Goal: Task Accomplishment & Management: Manage account settings

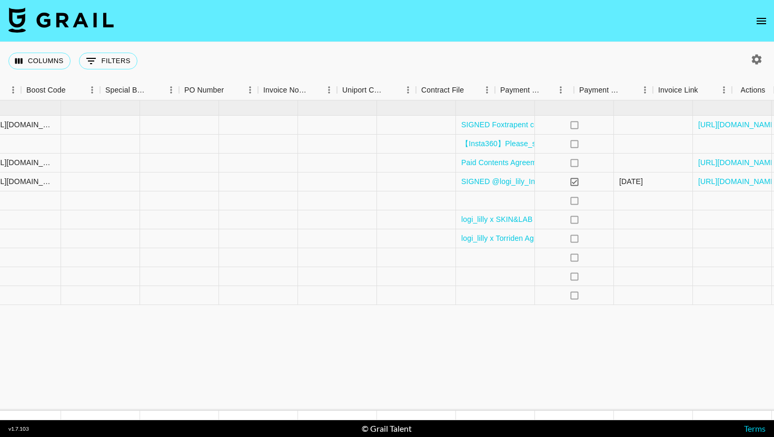
scroll to position [0, 1461]
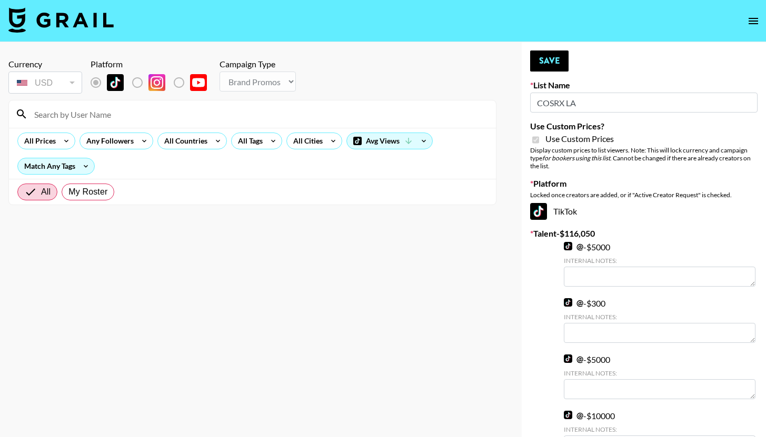
select select "Brand"
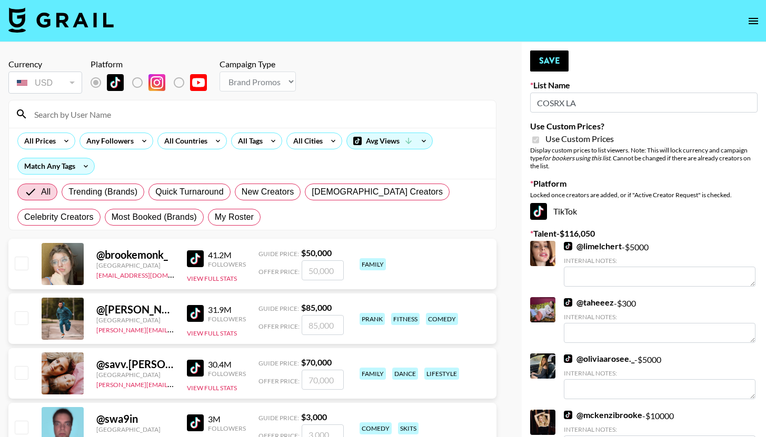
click at [170, 113] on input at bounding box center [259, 114] width 462 height 17
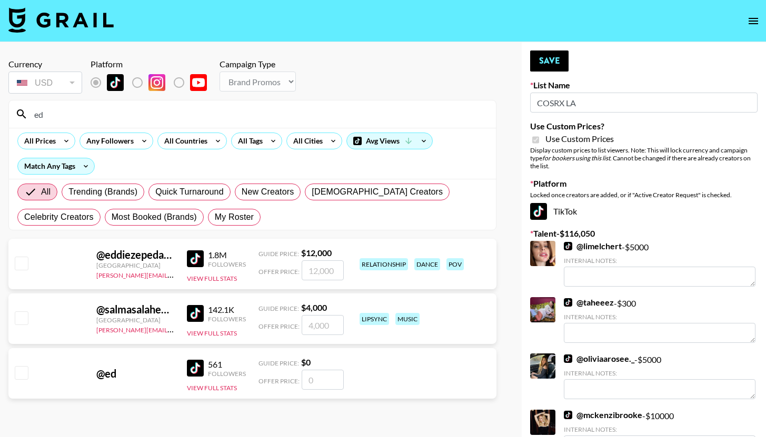
type input "e"
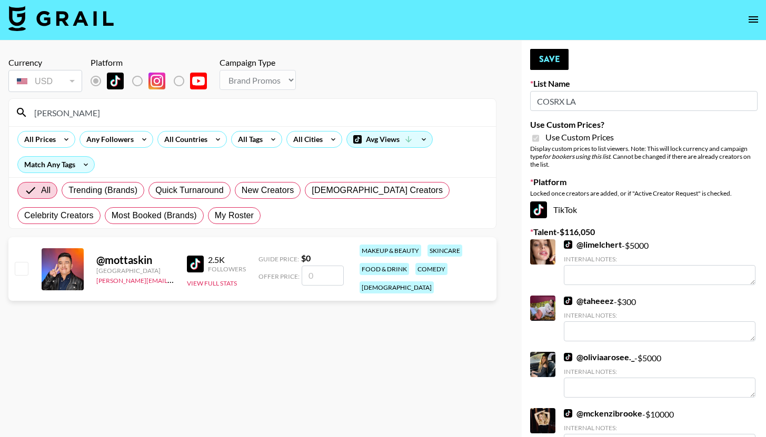
scroll to position [2, 0]
type input "motta"
click at [21, 267] on input "checkbox" at bounding box center [21, 268] width 13 height 13
click at [26, 262] on input "checkbox" at bounding box center [21, 268] width 13 height 13
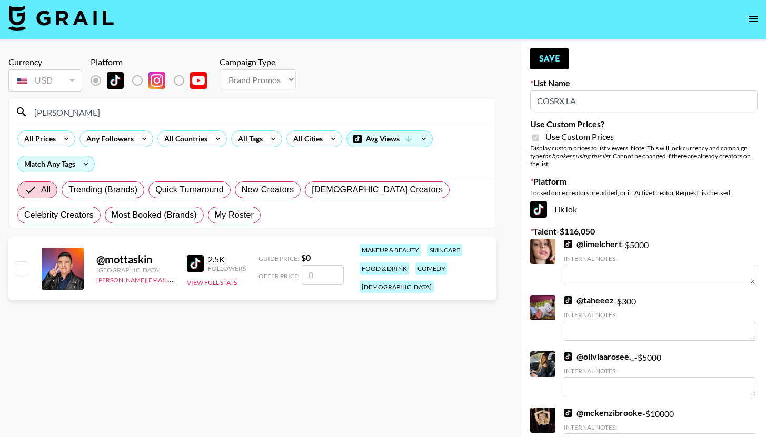
checkbox input "false"
click at [111, 256] on div "@ mottaskin" at bounding box center [135, 259] width 78 height 13
click at [753, 19] on icon "open drawer" at bounding box center [753, 19] width 9 height 6
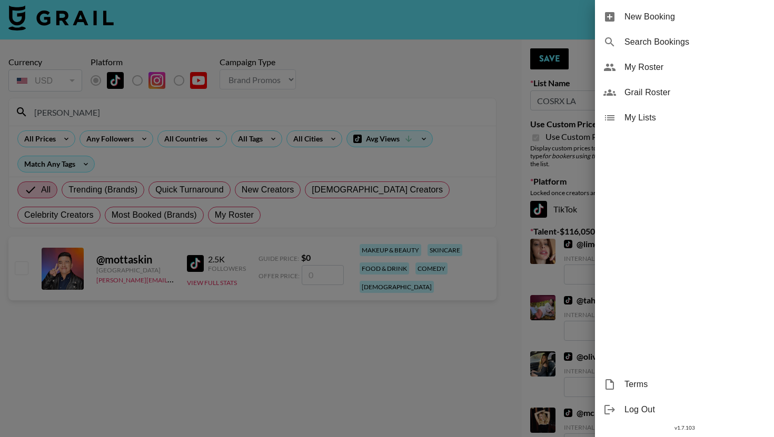
click at [635, 61] on span "My Roster" at bounding box center [694, 67] width 141 height 13
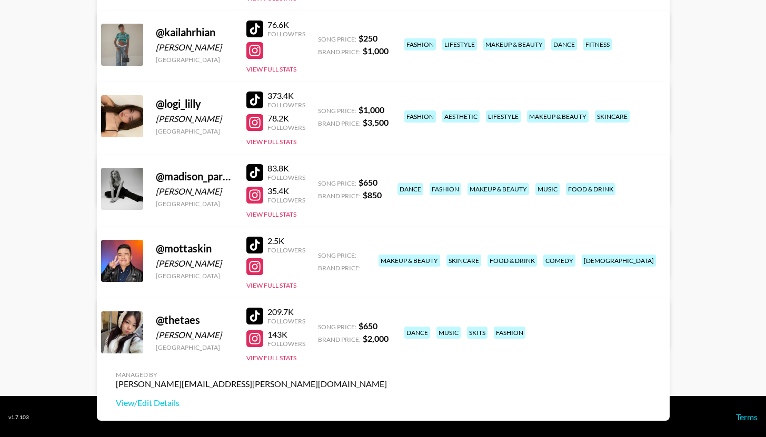
scroll to position [295, 0]
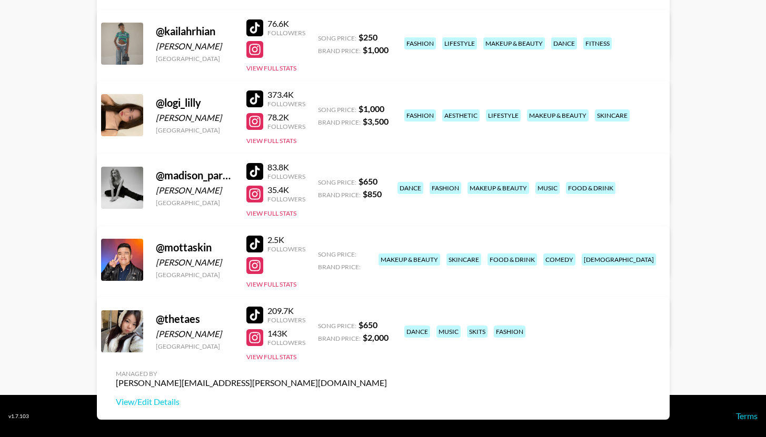
click at [387, 324] on link "View/Edit Details" at bounding box center [251, 329] width 271 height 11
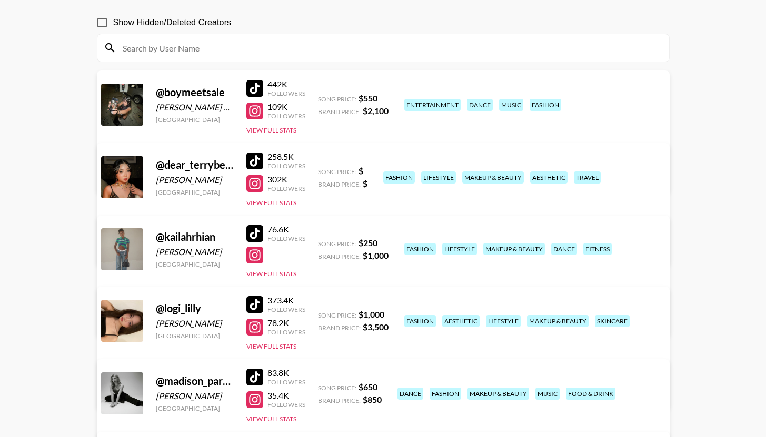
scroll to position [14, 0]
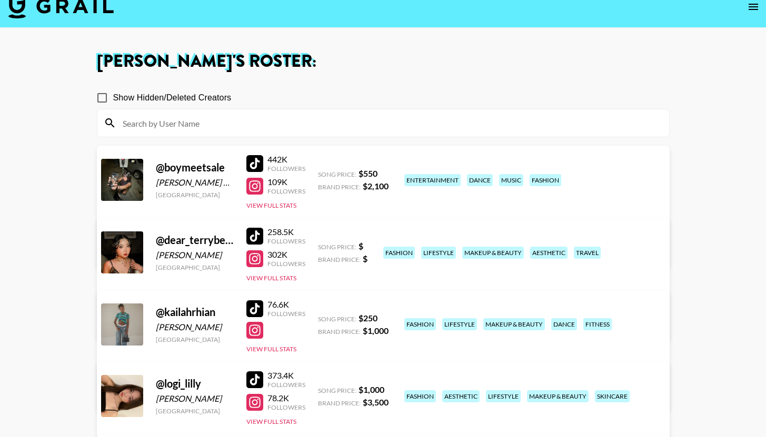
click at [387, 318] on link "View/Edit Details" at bounding box center [251, 323] width 271 height 11
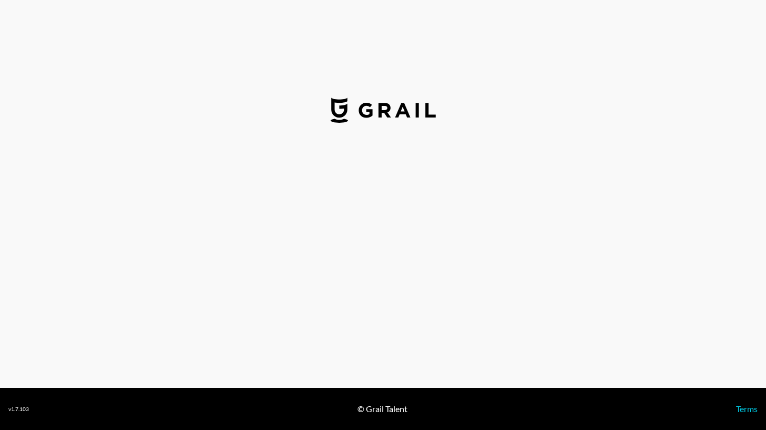
select select "USD"
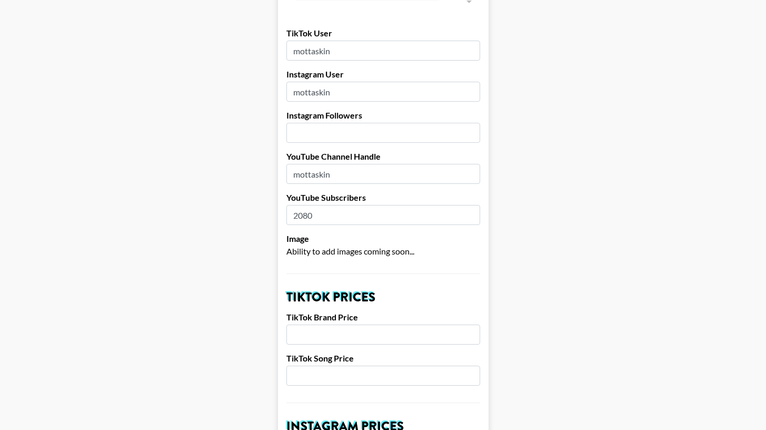
scroll to position [213, 0]
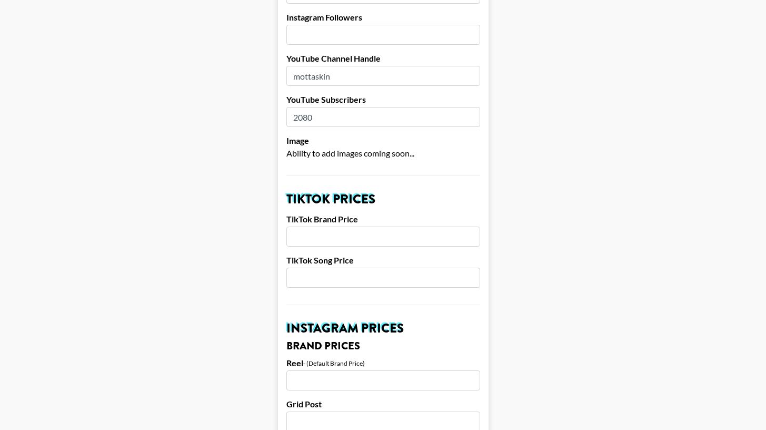
click at [366, 226] on input "number" at bounding box center [383, 236] width 194 height 20
type input "5"
type input "300"
click at [410, 370] on input "number" at bounding box center [383, 380] width 194 height 20
type input "500"
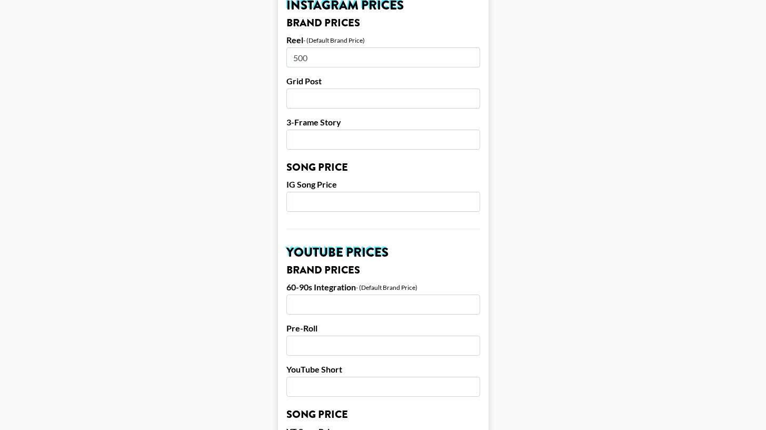
scroll to position [544, 0]
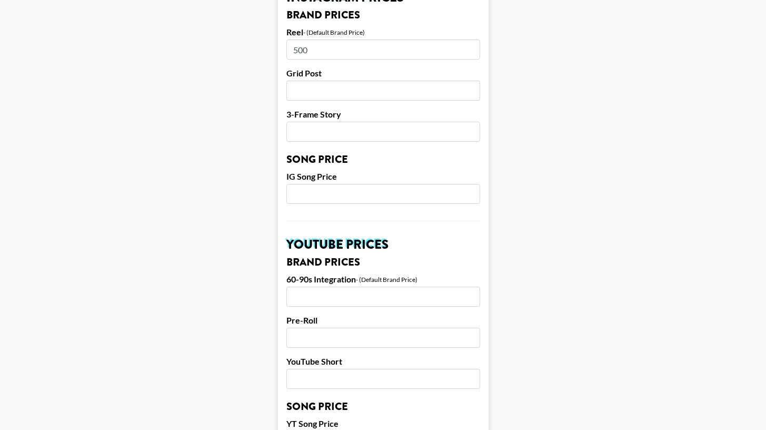
click at [575, 357] on main "Airtable ID: recOnR0xsGz6fqlG8 Manager(s) emily.vang@grail-talent.com ​ TikTok …" at bounding box center [382, 177] width 749 height 1325
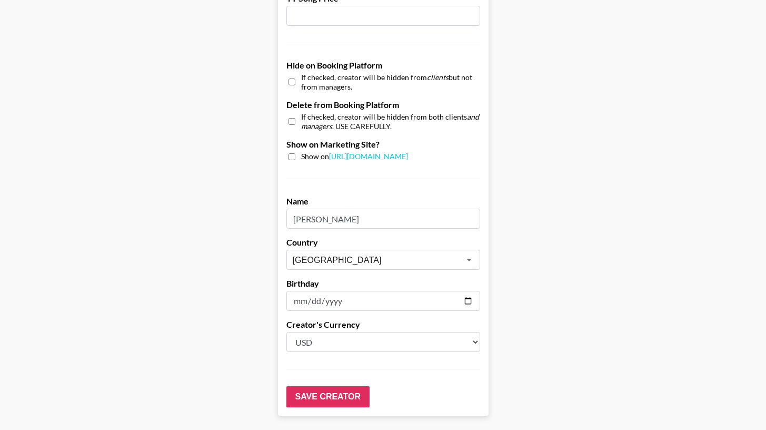
scroll to position [999, 0]
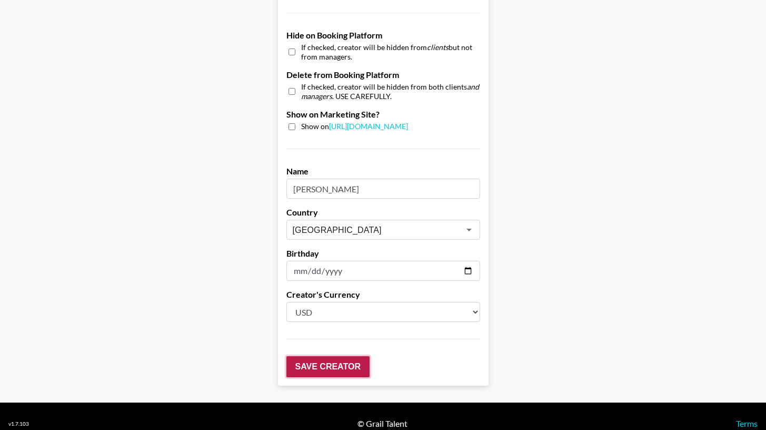
click at [346, 356] on input "Save Creator" at bounding box center [327, 366] width 83 height 21
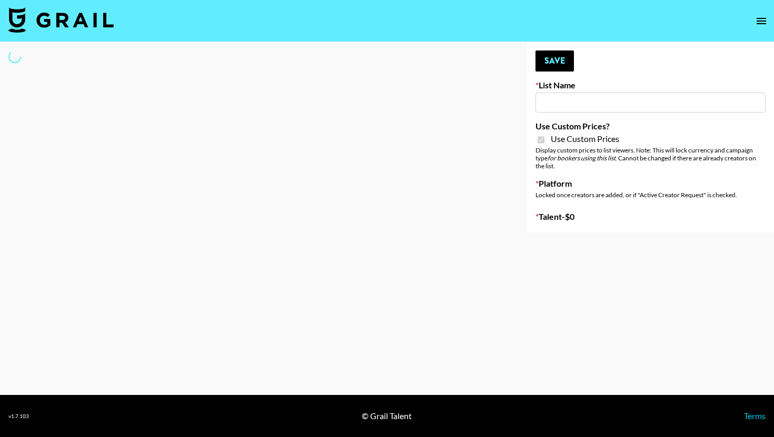
type input "COSRX LA"
checkbox input "true"
select select "Brand"
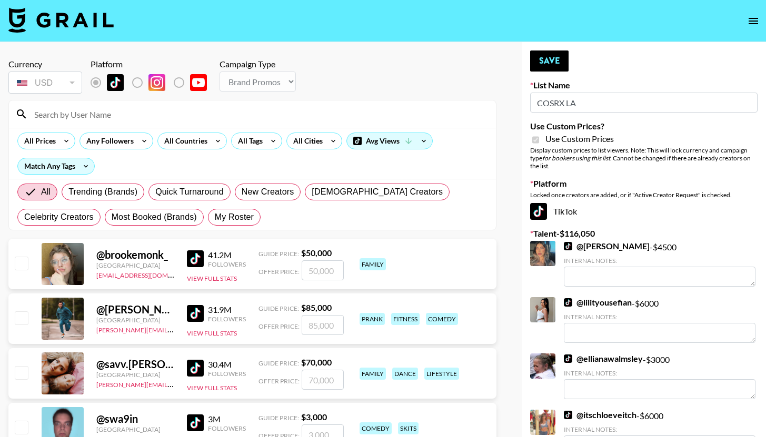
click at [104, 110] on input at bounding box center [259, 114] width 462 height 17
click at [106, 113] on input at bounding box center [259, 114] width 462 height 17
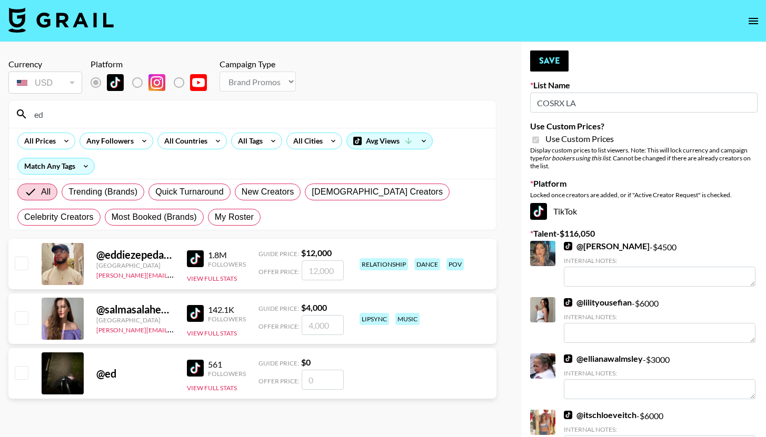
type input "e"
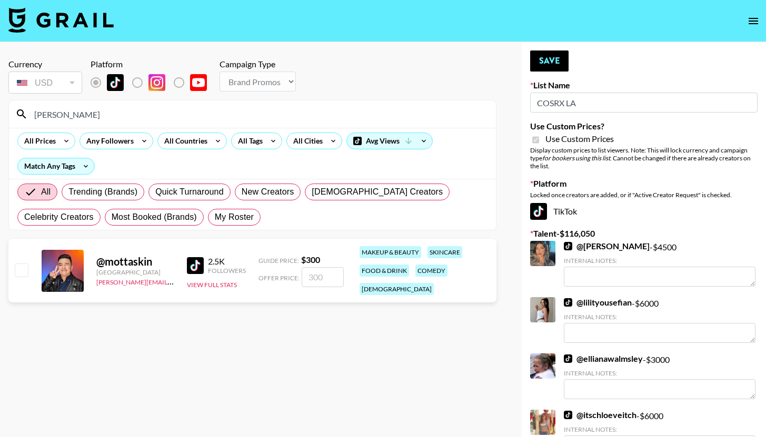
type input "motta"
click at [21, 264] on input "checkbox" at bounding box center [21, 270] width 13 height 13
checkbox input "true"
type input "300"
click at [560, 67] on button "Save" at bounding box center [549, 61] width 38 height 21
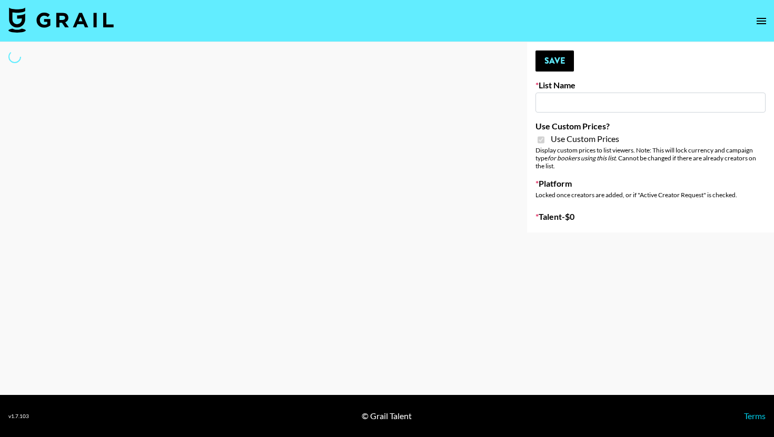
type input "Airbrush [DATE] Filters"
checkbox input "true"
select select "Brand"
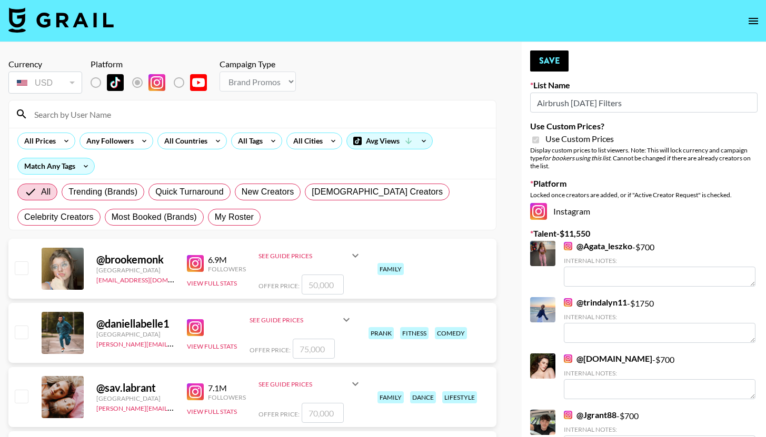
click at [152, 115] on input at bounding box center [259, 114] width 462 height 17
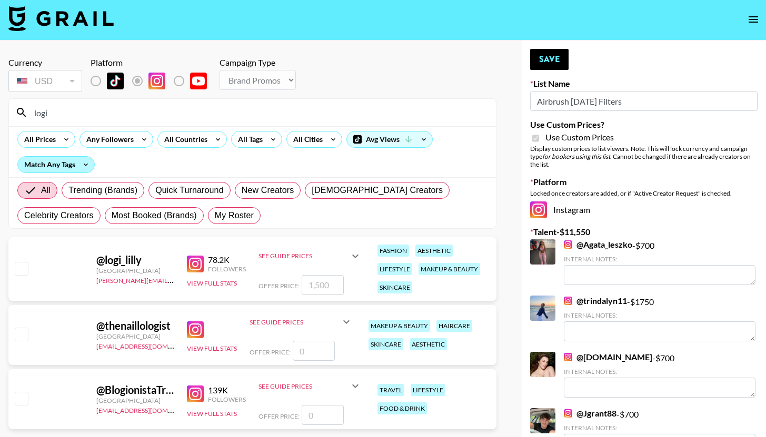
scroll to position [2, 0]
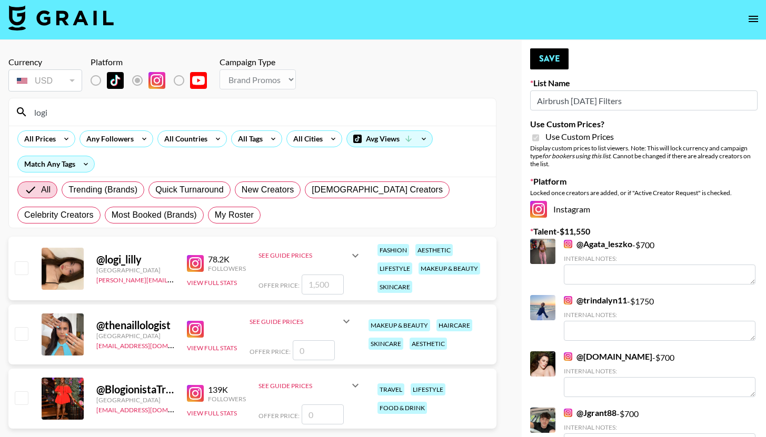
type input "logi"
click at [14, 266] on div at bounding box center [21, 269] width 16 height 18
click at [20, 270] on input "checkbox" at bounding box center [21, 268] width 13 height 13
checkbox input "true"
type input "1500"
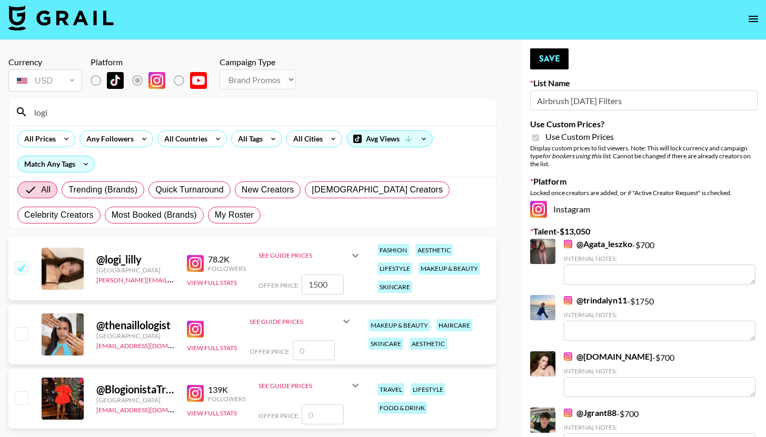
click at [347, 254] on div "See Guide Prices" at bounding box center [303, 256] width 91 height 8
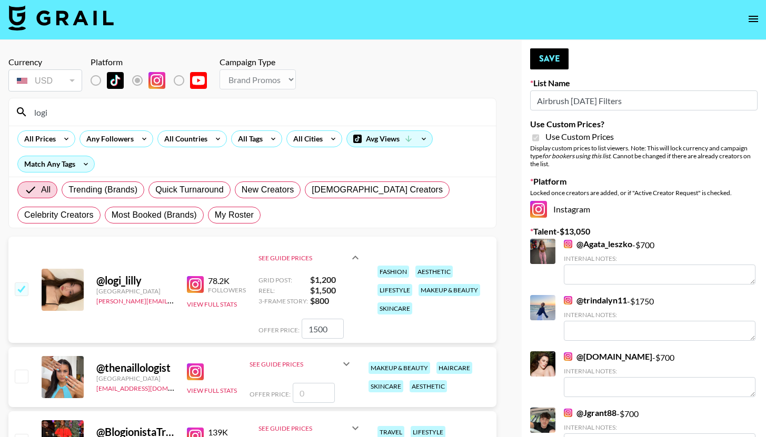
click at [347, 254] on div "See Guide Prices" at bounding box center [303, 258] width 91 height 8
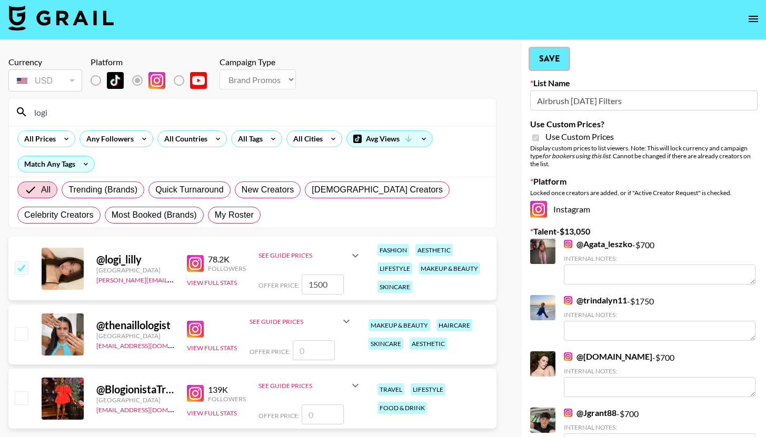
click at [543, 66] on button "Save" at bounding box center [549, 58] width 38 height 21
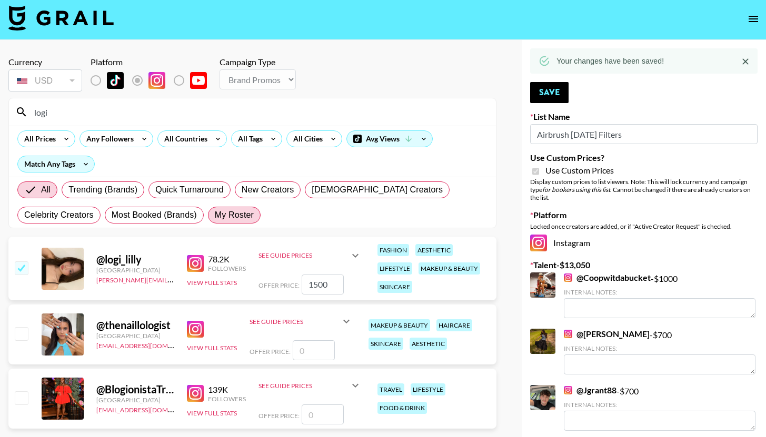
click at [215, 217] on span "My Roster" at bounding box center [234, 215] width 39 height 13
click at [215, 215] on input "My Roster" at bounding box center [215, 215] width 0 height 0
radio input "true"
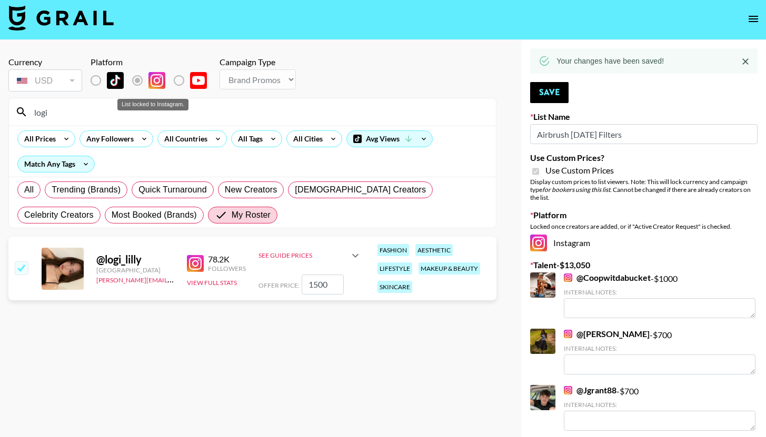
click at [136, 85] on label "List locked to Instagram." at bounding box center [145, 80] width 39 height 22
click at [65, 104] on input "logi" at bounding box center [259, 112] width 462 height 17
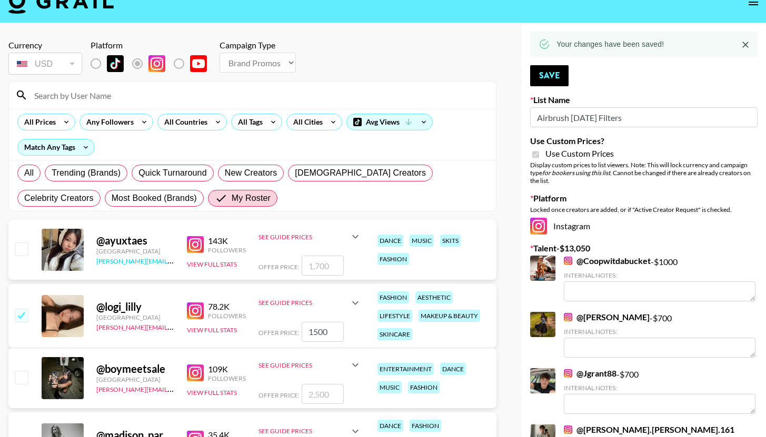
scroll to position [77, 0]
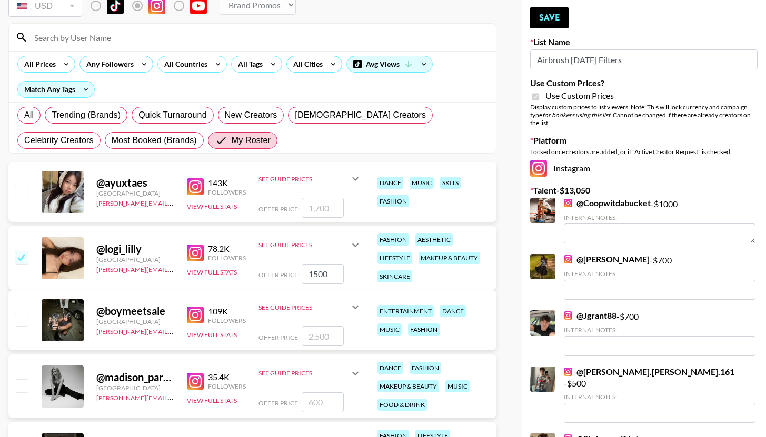
click at [18, 191] on input "checkbox" at bounding box center [21, 191] width 13 height 13
checkbox input "true"
type input "1700"
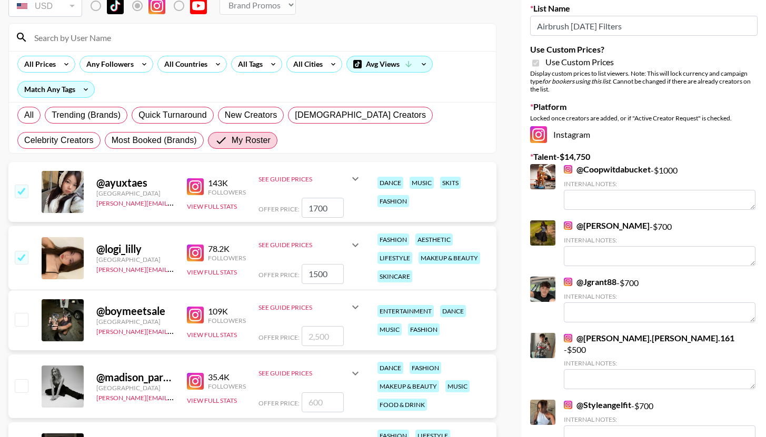
click at [26, 316] on input "checkbox" at bounding box center [21, 319] width 13 height 13
checkbox input "true"
type input "2500"
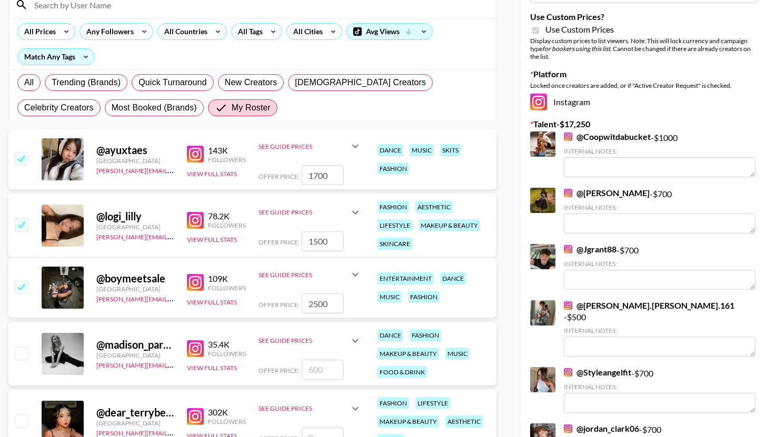
click at [27, 352] on input "checkbox" at bounding box center [21, 353] width 13 height 13
checkbox input "true"
type input "600"
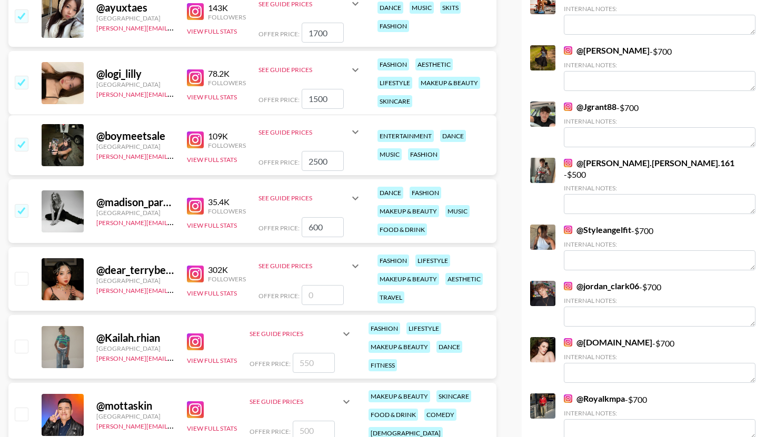
scroll to position [254, 0]
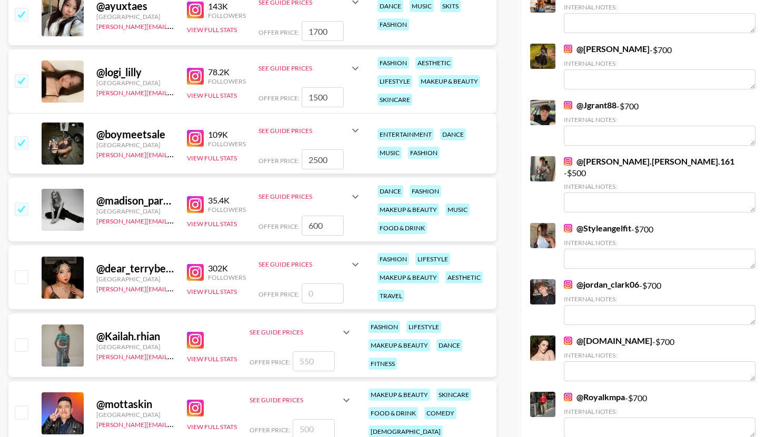
click at [17, 344] on input "checkbox" at bounding box center [21, 344] width 13 height 13
checkbox input "true"
type input "550"
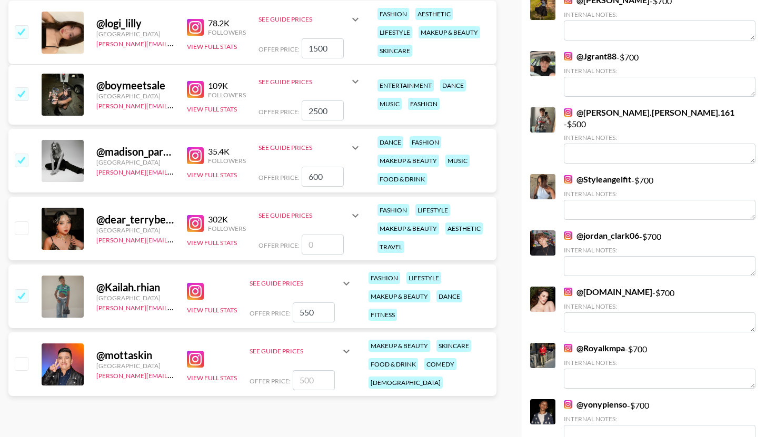
scroll to position [331, 0]
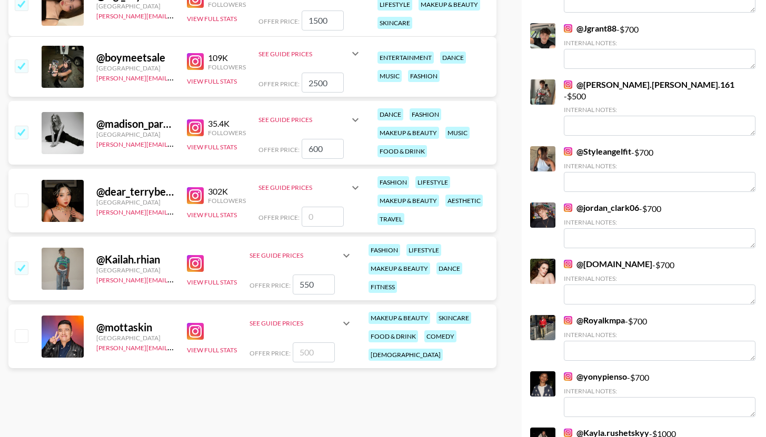
click at [20, 341] on input "checkbox" at bounding box center [21, 336] width 13 height 13
checkbox input "true"
type input "500"
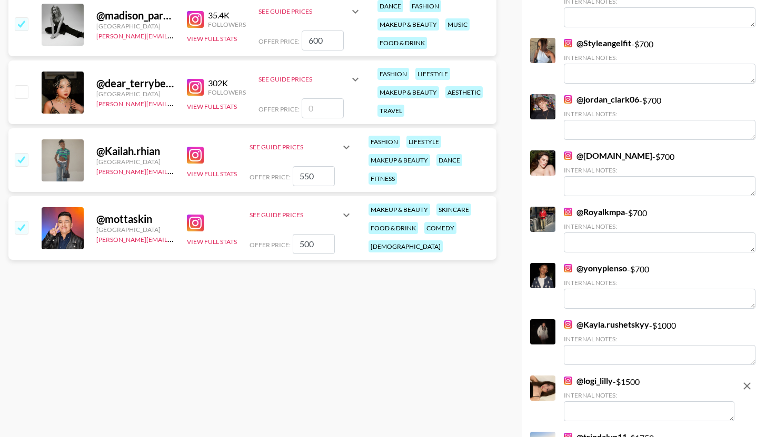
scroll to position [451, 0]
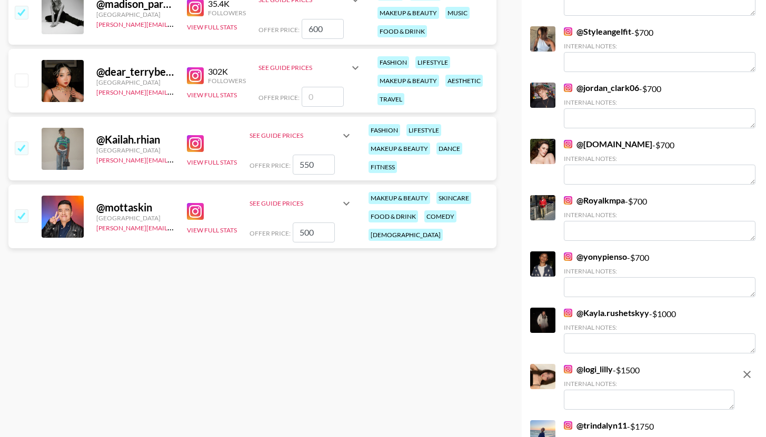
click at [21, 201] on div "@ mottaskin United States emily.vang@grail-talent.com View Full Stats See Guide…" at bounding box center [252, 217] width 488 height 64
click at [21, 212] on input "checkbox" at bounding box center [21, 216] width 13 height 13
checkbox input "false"
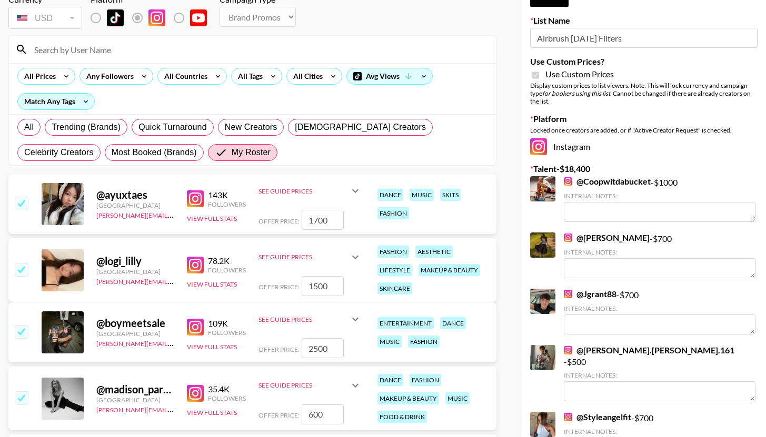
scroll to position [49, 0]
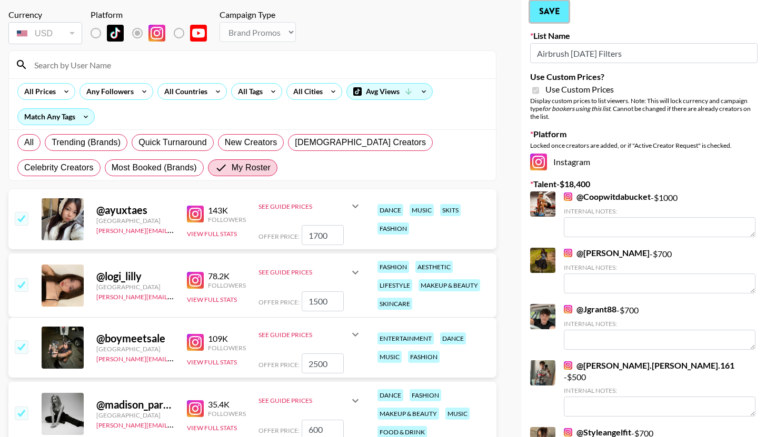
click at [549, 10] on button "Save" at bounding box center [549, 11] width 38 height 21
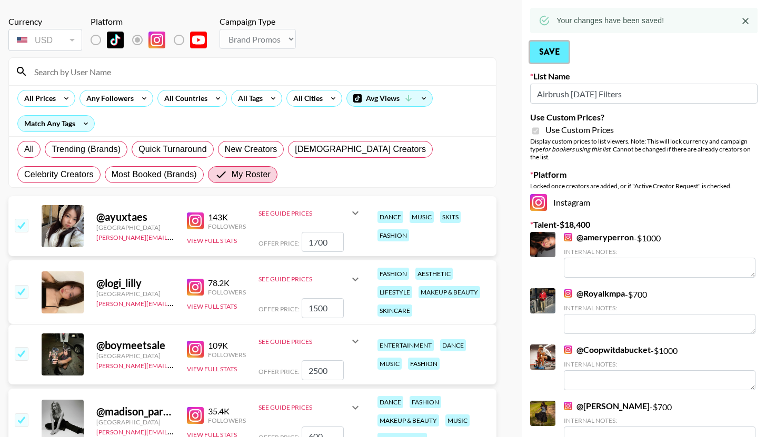
scroll to position [0, 0]
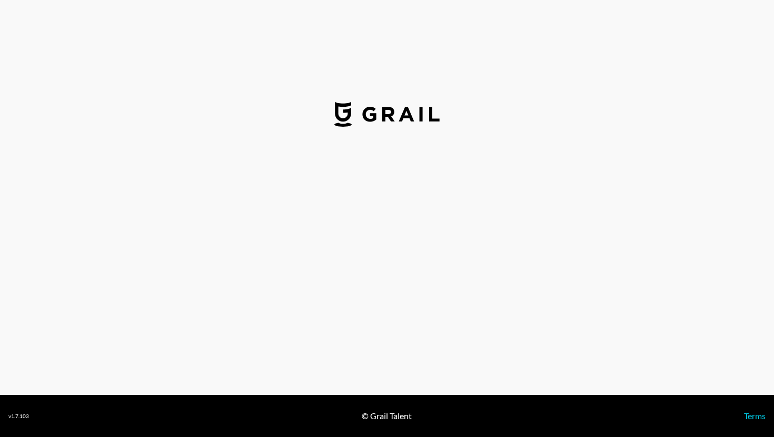
select select "USD"
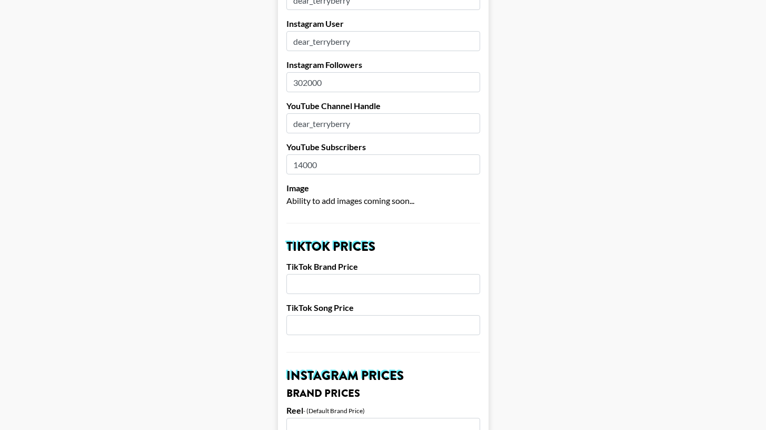
scroll to position [285, 0]
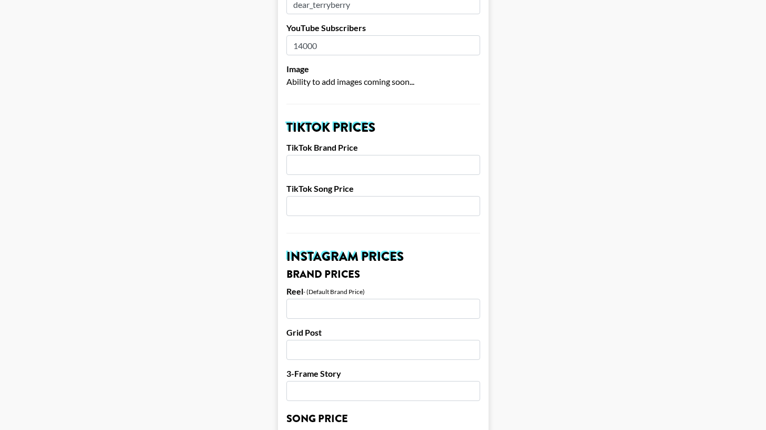
click at [383, 155] on input "number" at bounding box center [383, 165] width 194 height 20
type input "3"
type input "2000"
click at [388, 300] on input "number" at bounding box center [383, 308] width 194 height 20
type input "2500"
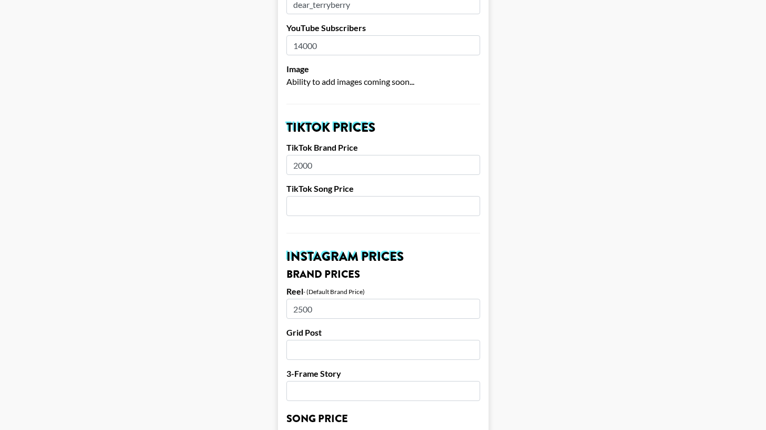
click at [550, 283] on main "Airtable ID: rec4FSobE328LhKa5 Manager(s) emily.vang@grail-talent.com ​ TikTok …" at bounding box center [382, 436] width 749 height 1325
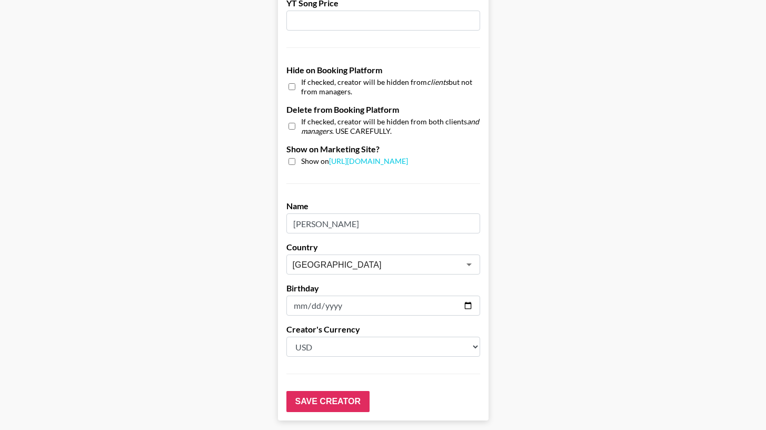
scroll to position [999, 0]
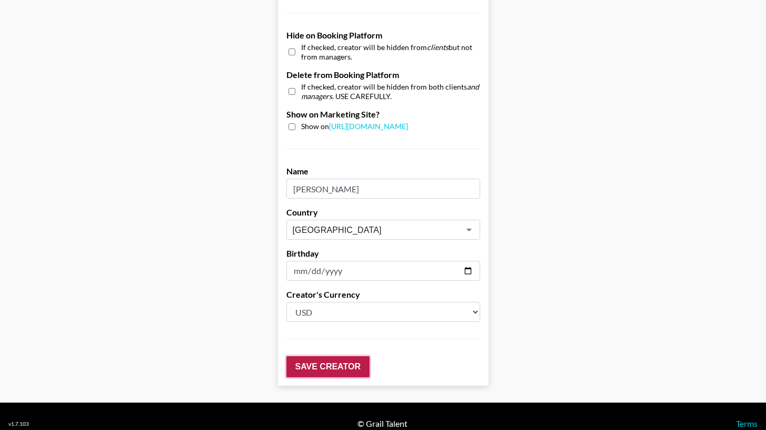
click at [355, 359] on input "Save Creator" at bounding box center [327, 366] width 83 height 21
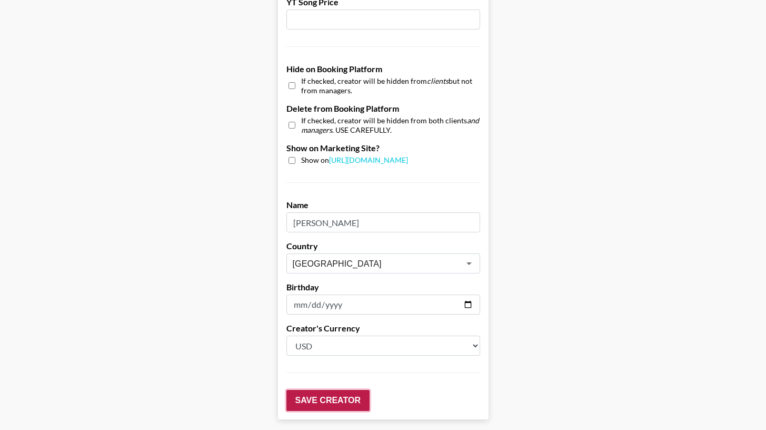
scroll to position [1032, 0]
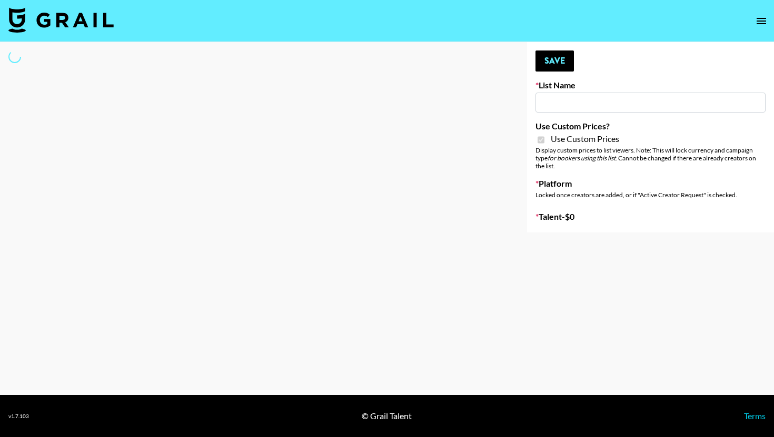
type input "Airbrush [DATE] Filters"
checkbox input "true"
select select "Brand"
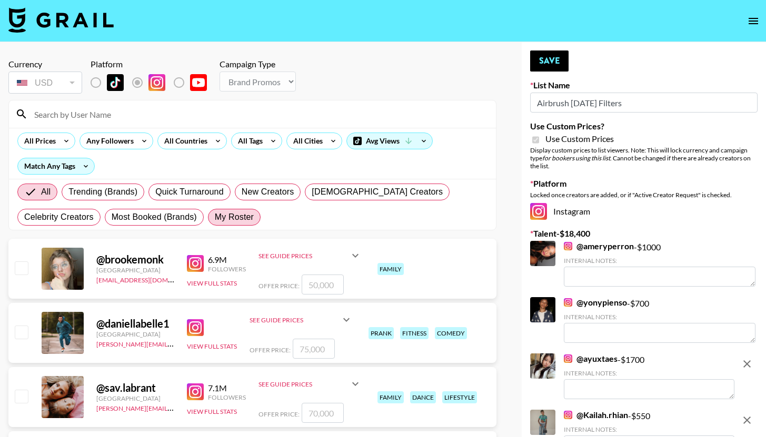
click at [215, 222] on span "My Roster" at bounding box center [234, 217] width 39 height 13
click at [215, 217] on input "My Roster" at bounding box center [215, 217] width 0 height 0
radio input "true"
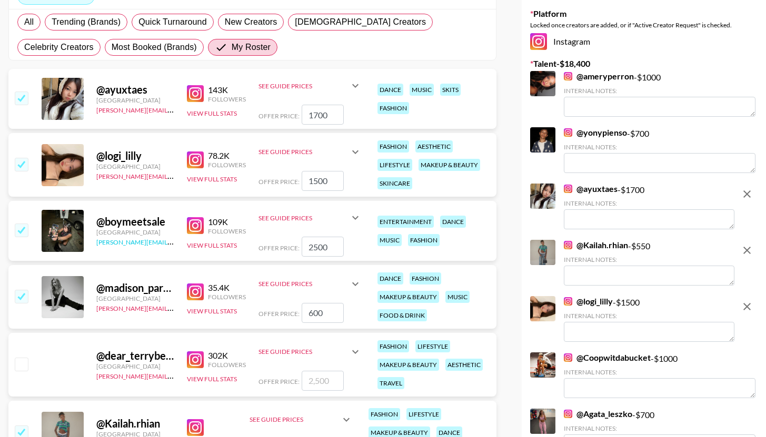
scroll to position [388, 0]
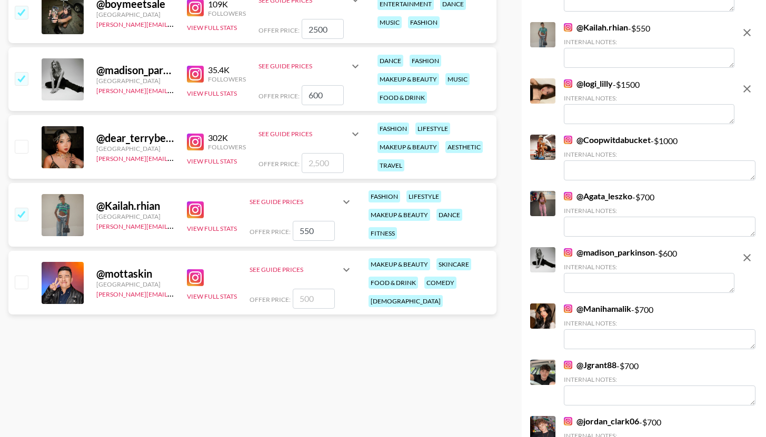
click at [16, 148] on input "checkbox" at bounding box center [21, 146] width 13 height 13
checkbox input "true"
type input "2500"
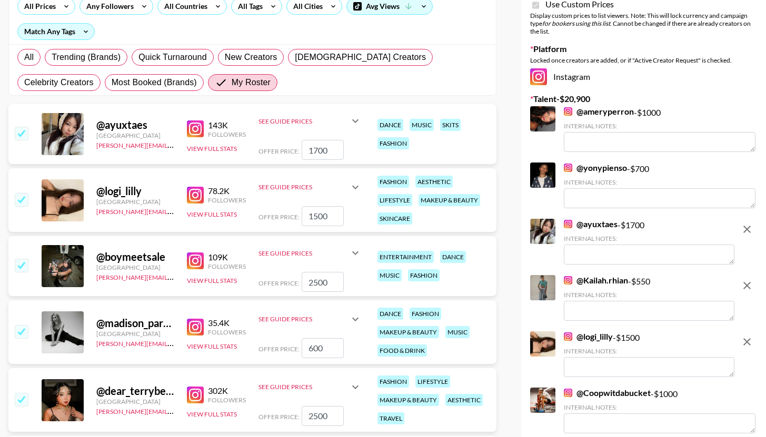
scroll to position [2, 0]
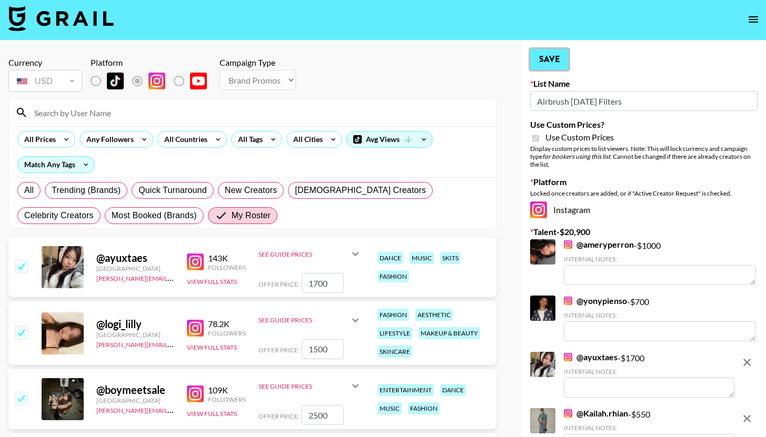
click at [532, 62] on button "Save" at bounding box center [549, 59] width 38 height 21
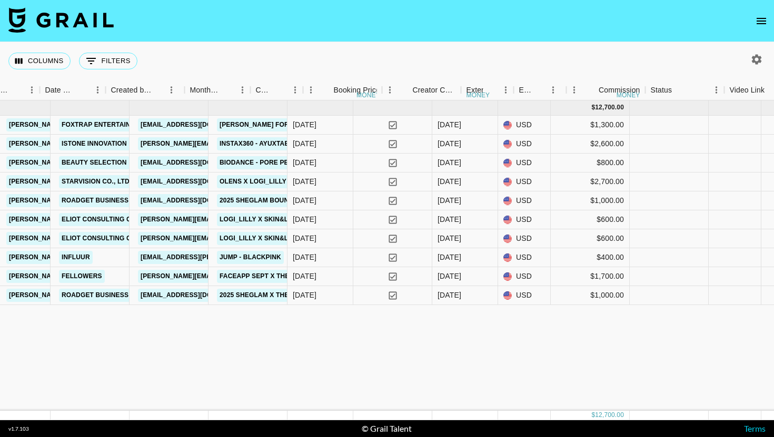
scroll to position [0, 423]
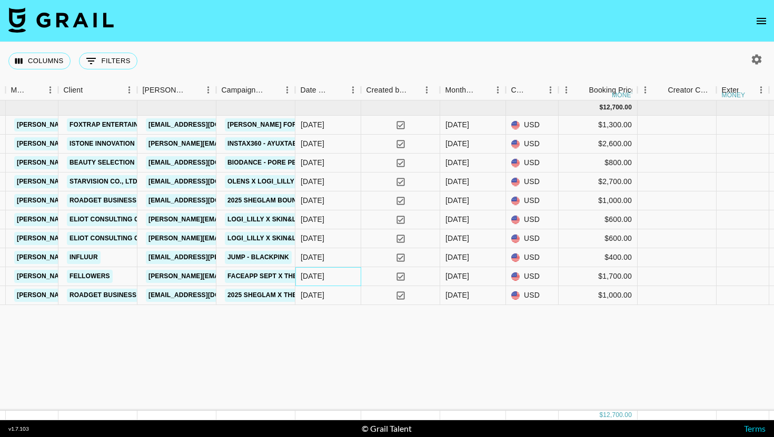
click at [351, 277] on div "[DATE]" at bounding box center [328, 276] width 66 height 19
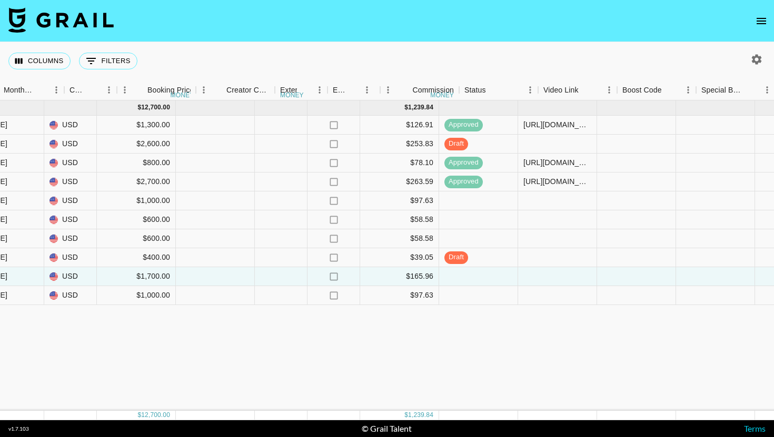
scroll to position [0, 935]
